Goal: Task Accomplishment & Management: Use online tool/utility

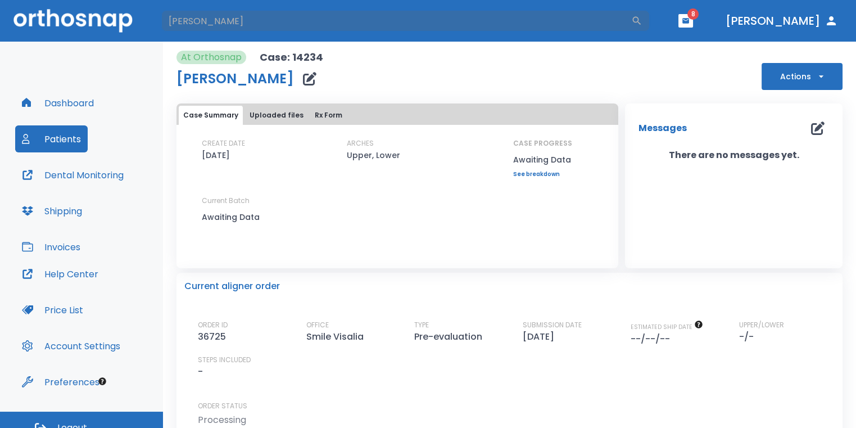
type input "[PERSON_NAME]"
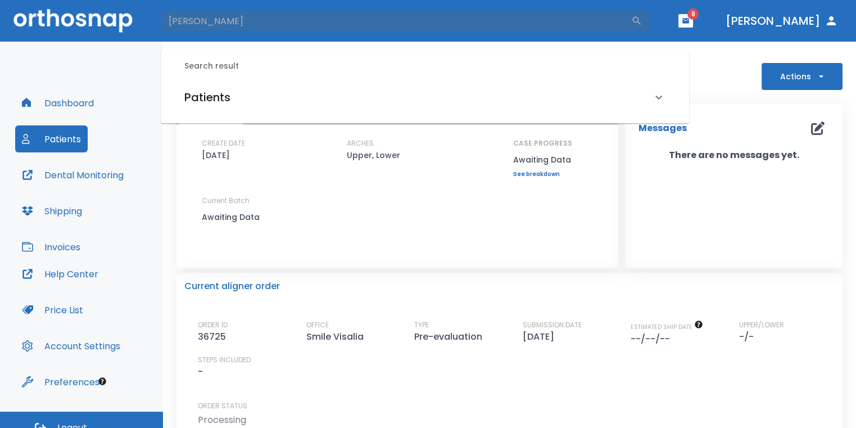
click at [311, 107] on div "Patients" at bounding box center [425, 96] width 508 height 31
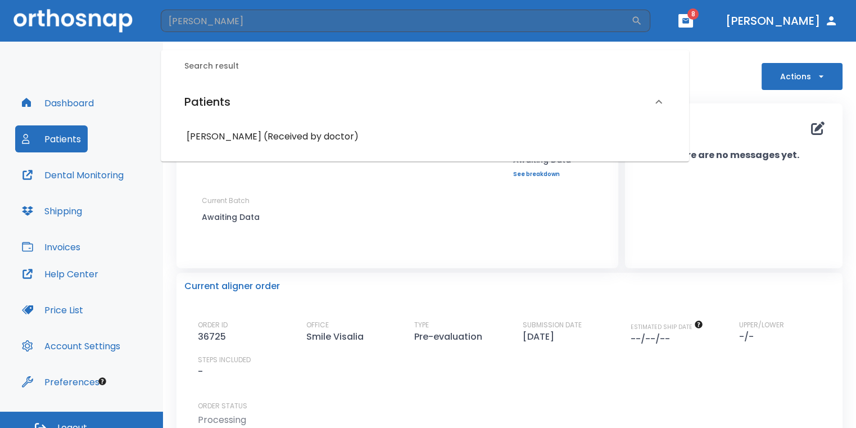
drag, startPoint x: 311, startPoint y: 147, endPoint x: 312, endPoint y: 138, distance: 9.1
click at [311, 146] on div "[PERSON_NAME] (Received by doctor)" at bounding box center [425, 136] width 508 height 29
click at [313, 137] on h6 "[PERSON_NAME] (Received by doctor)" at bounding box center [425, 137] width 476 height 16
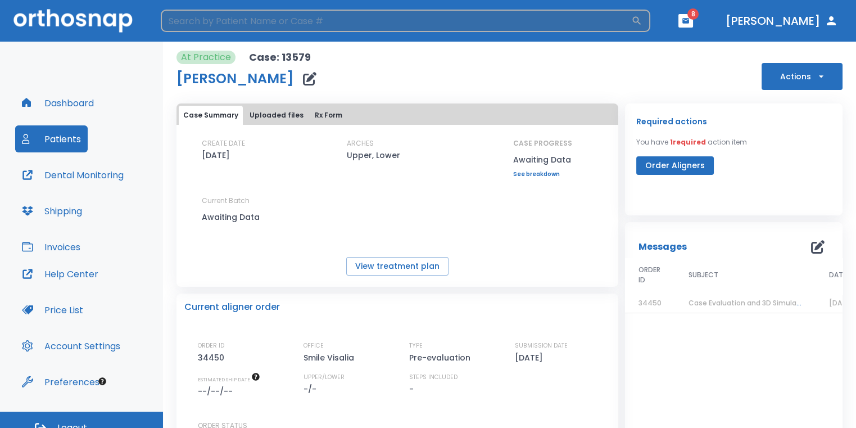
click at [190, 19] on input "search" at bounding box center [396, 21] width 470 height 22
type input "[PERSON_NAME]"
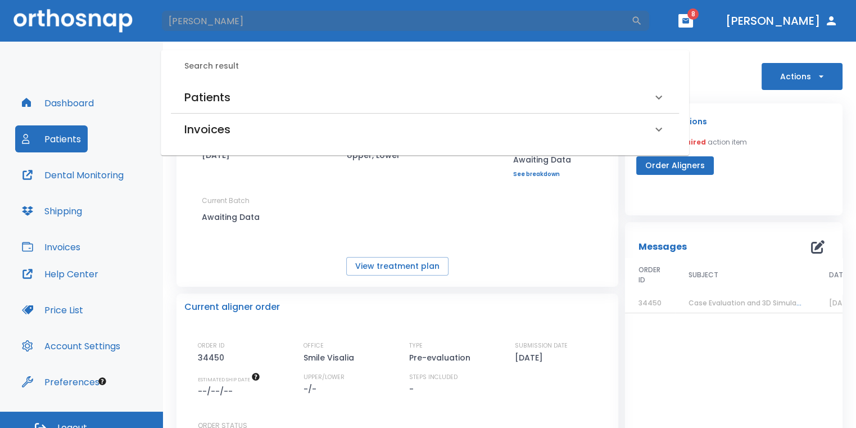
click at [371, 102] on div "Patients" at bounding box center [417, 97] width 467 height 18
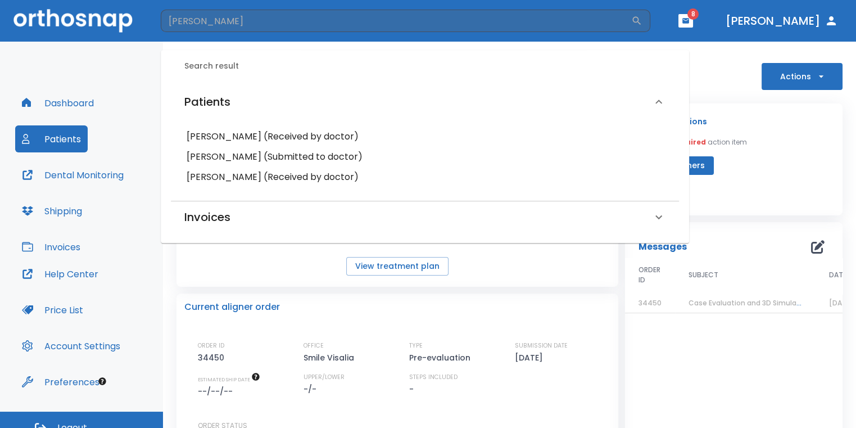
click at [301, 133] on h6 "[PERSON_NAME] (Received by doctor)" at bounding box center [425, 137] width 476 height 16
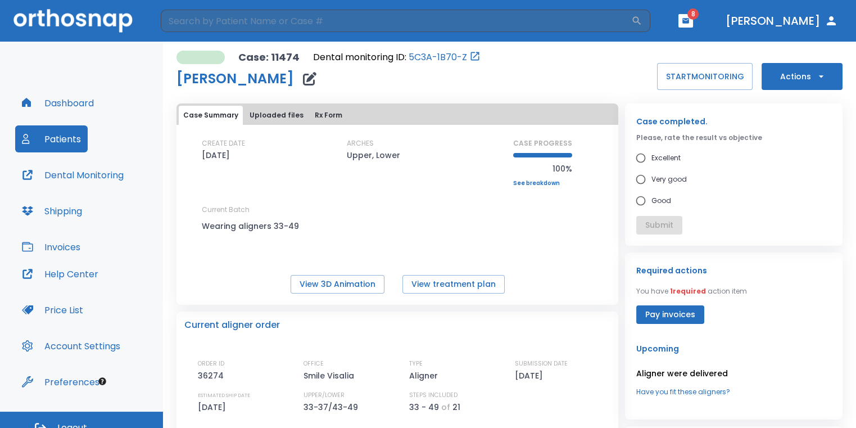
click at [780, 83] on button "Actions" at bounding box center [801, 76] width 81 height 27
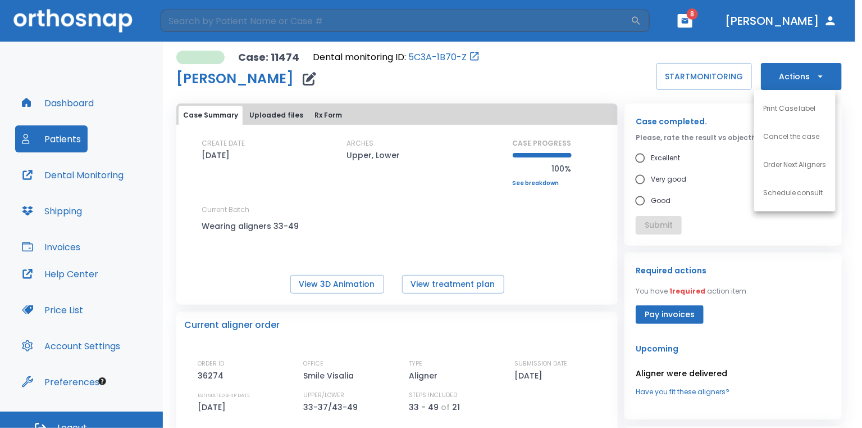
click at [776, 194] on p "Schedule consult" at bounding box center [794, 193] width 60 height 10
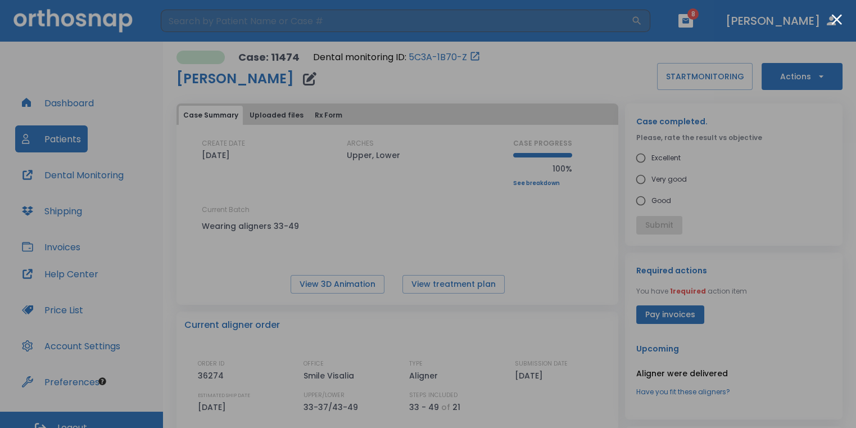
scroll to position [13, 0]
